Goal: Task Accomplishment & Management: Manage account settings

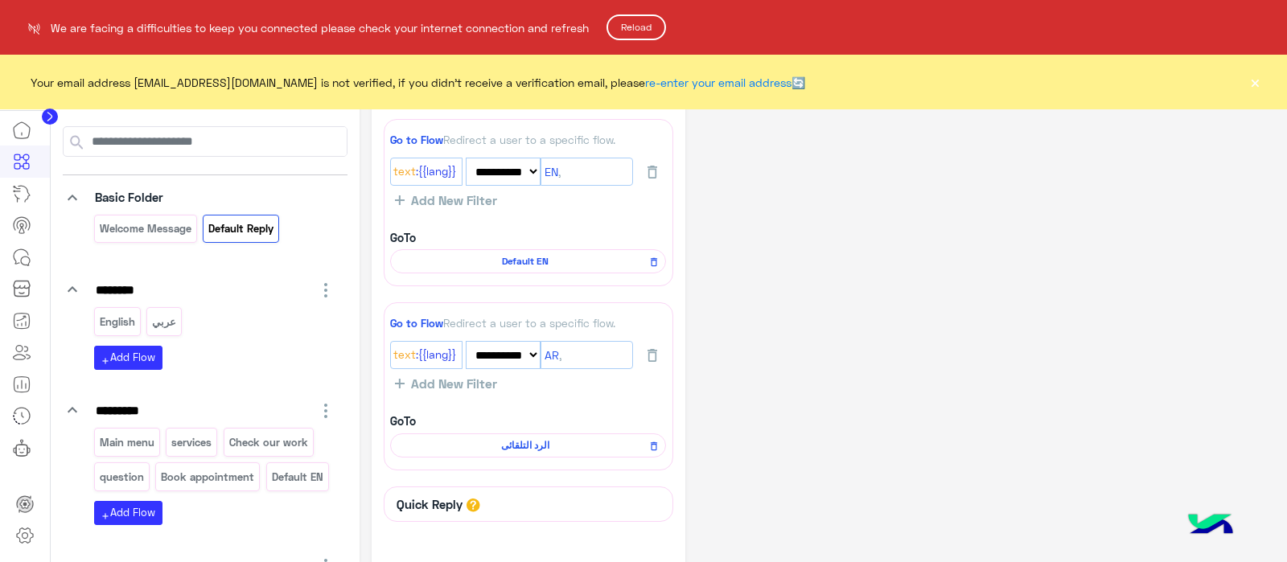
select select "*"
click at [647, 22] on button "Reload" at bounding box center [636, 27] width 60 height 26
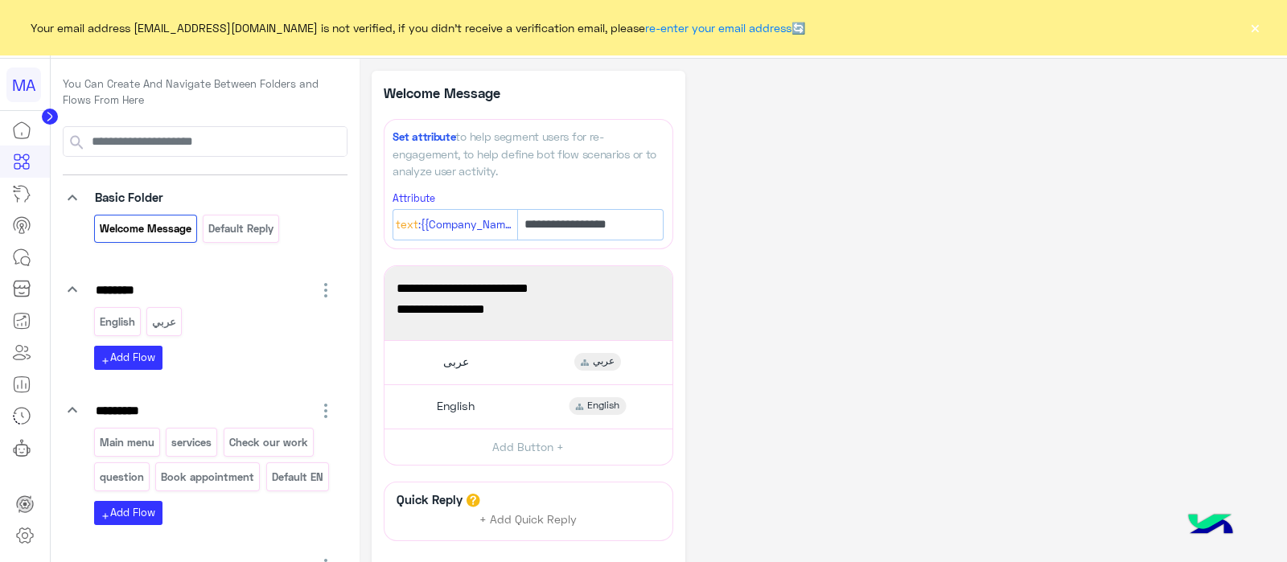
click at [52, 111] on circle at bounding box center [50, 117] width 16 height 16
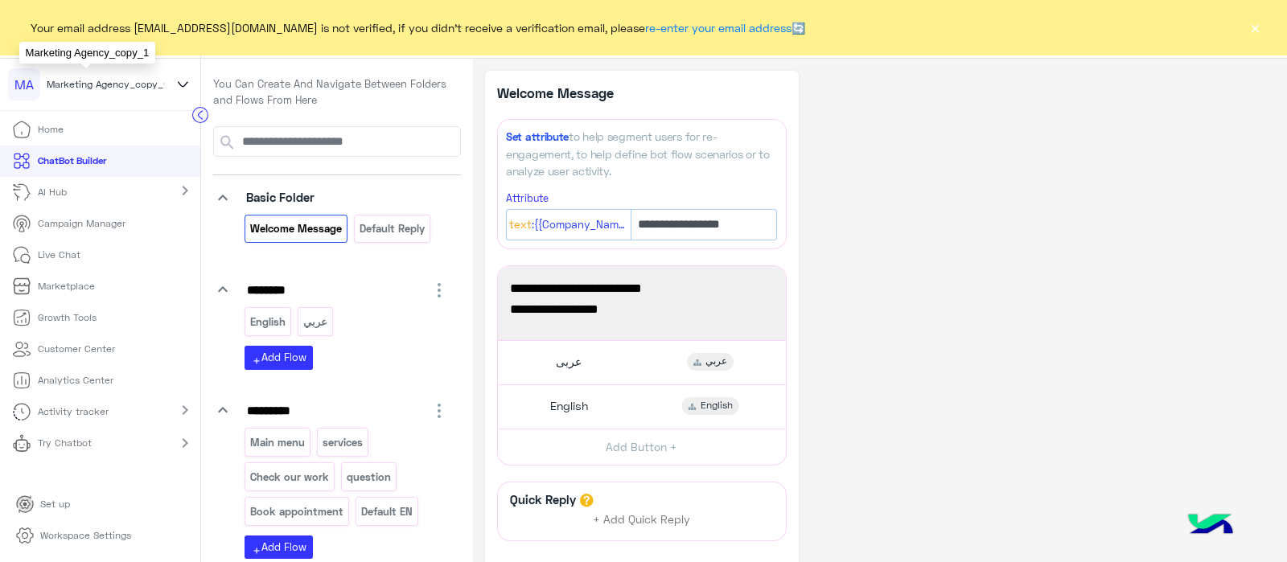
click at [157, 84] on span "Marketing Agency_copy_1" at bounding box center [107, 84] width 121 height 14
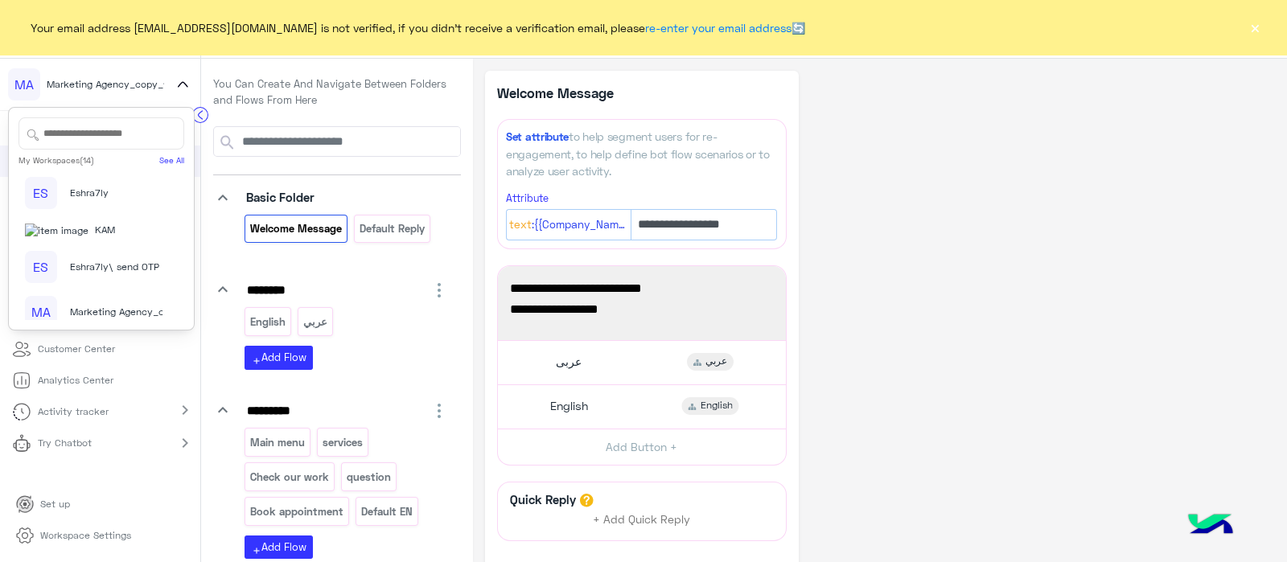
click at [102, 133] on input "text" at bounding box center [101, 133] width 166 height 32
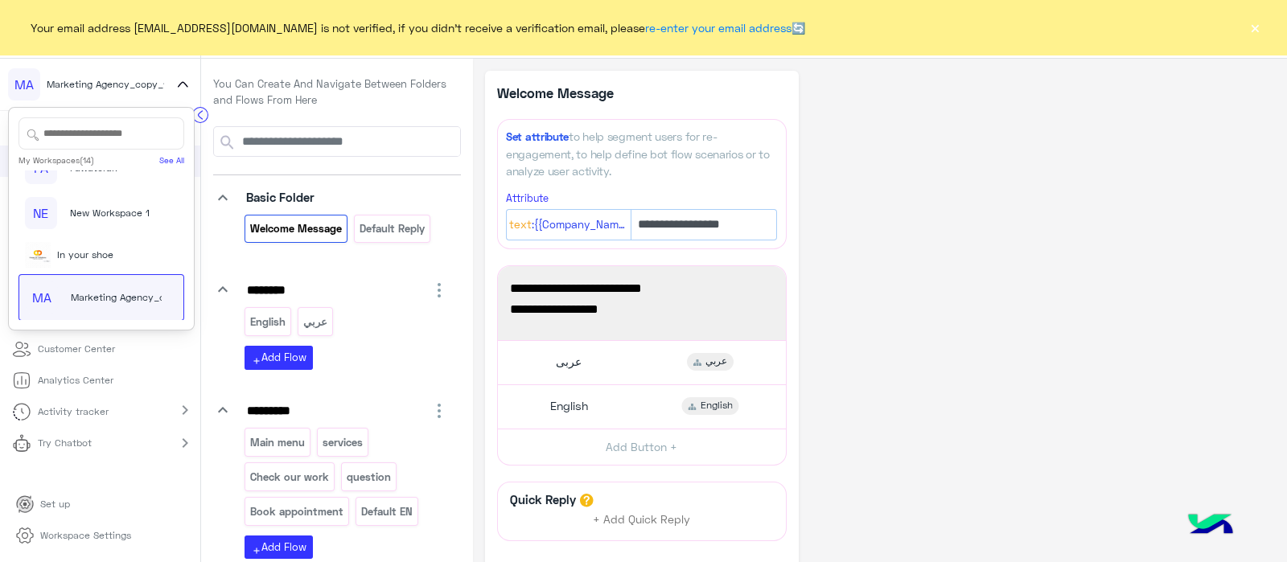
click at [176, 82] on icon at bounding box center [183, 84] width 18 height 19
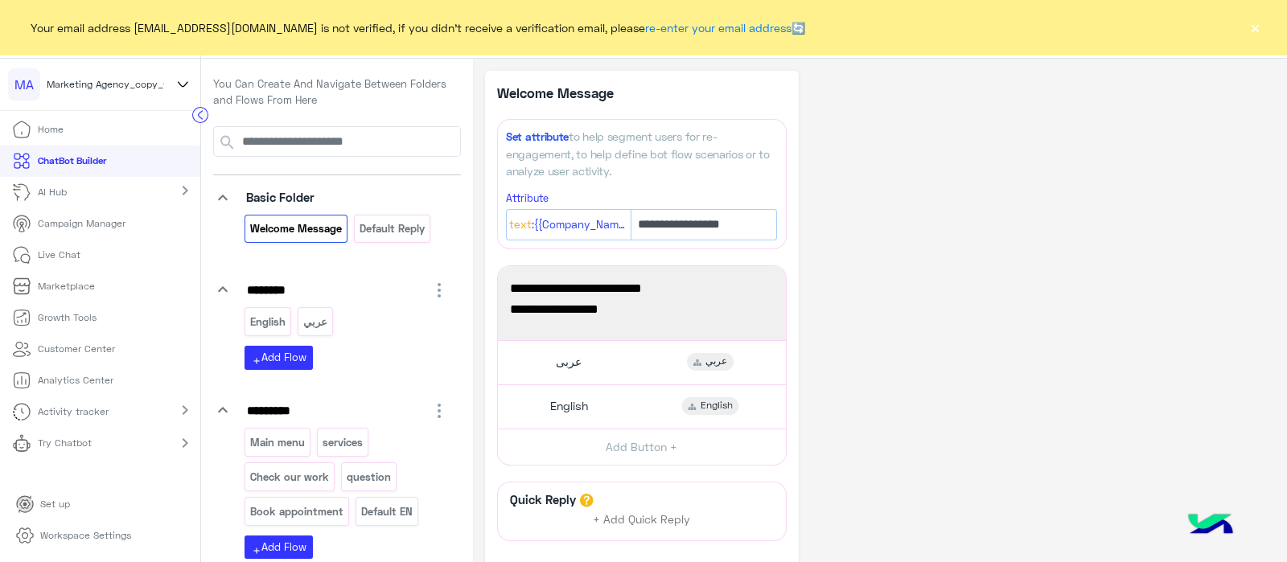
click at [1260, 25] on button "×" at bounding box center [1254, 27] width 16 height 16
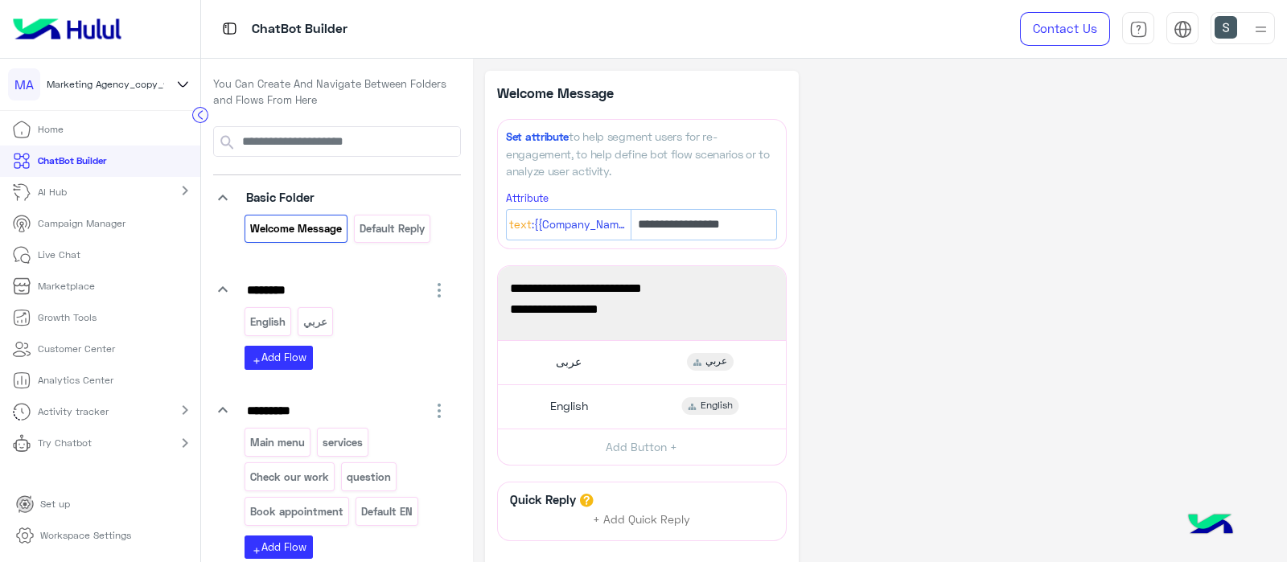
click at [1246, 29] on div at bounding box center [1242, 28] width 64 height 32
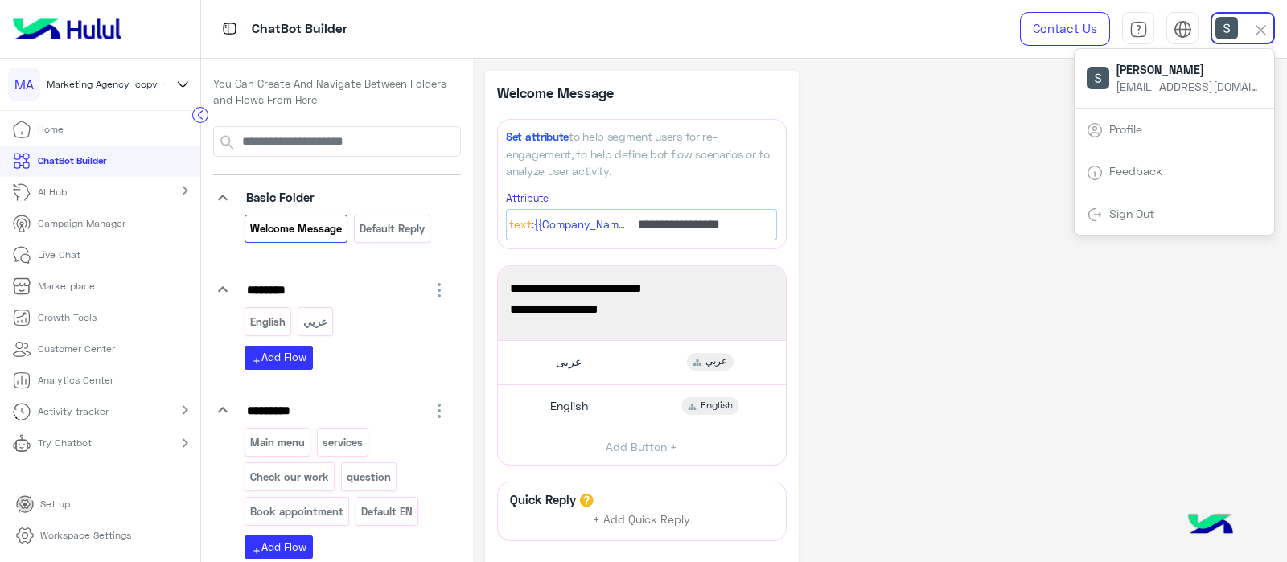
click at [1116, 223] on div "Sign Out" at bounding box center [1173, 214] width 199 height 43
click at [1130, 215] on link "Sign Out" at bounding box center [1131, 214] width 45 height 14
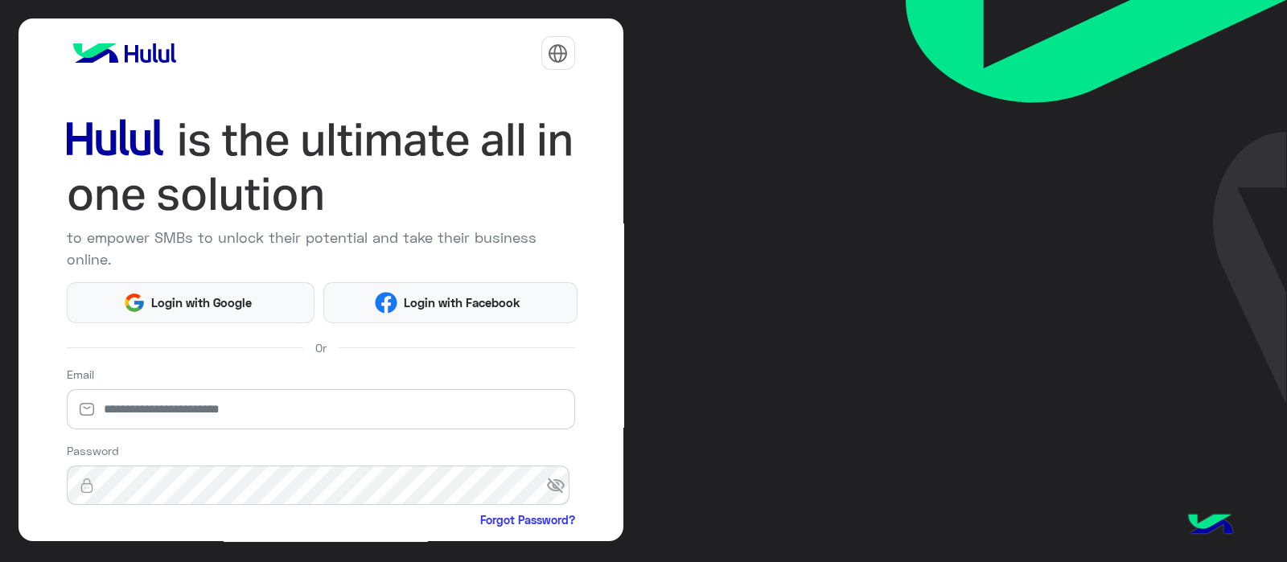
click at [435, 176] on img at bounding box center [321, 167] width 508 height 109
click at [422, 300] on span "Login with Facebook" at bounding box center [461, 303] width 129 height 18
